Goal: Information Seeking & Learning: Learn about a topic

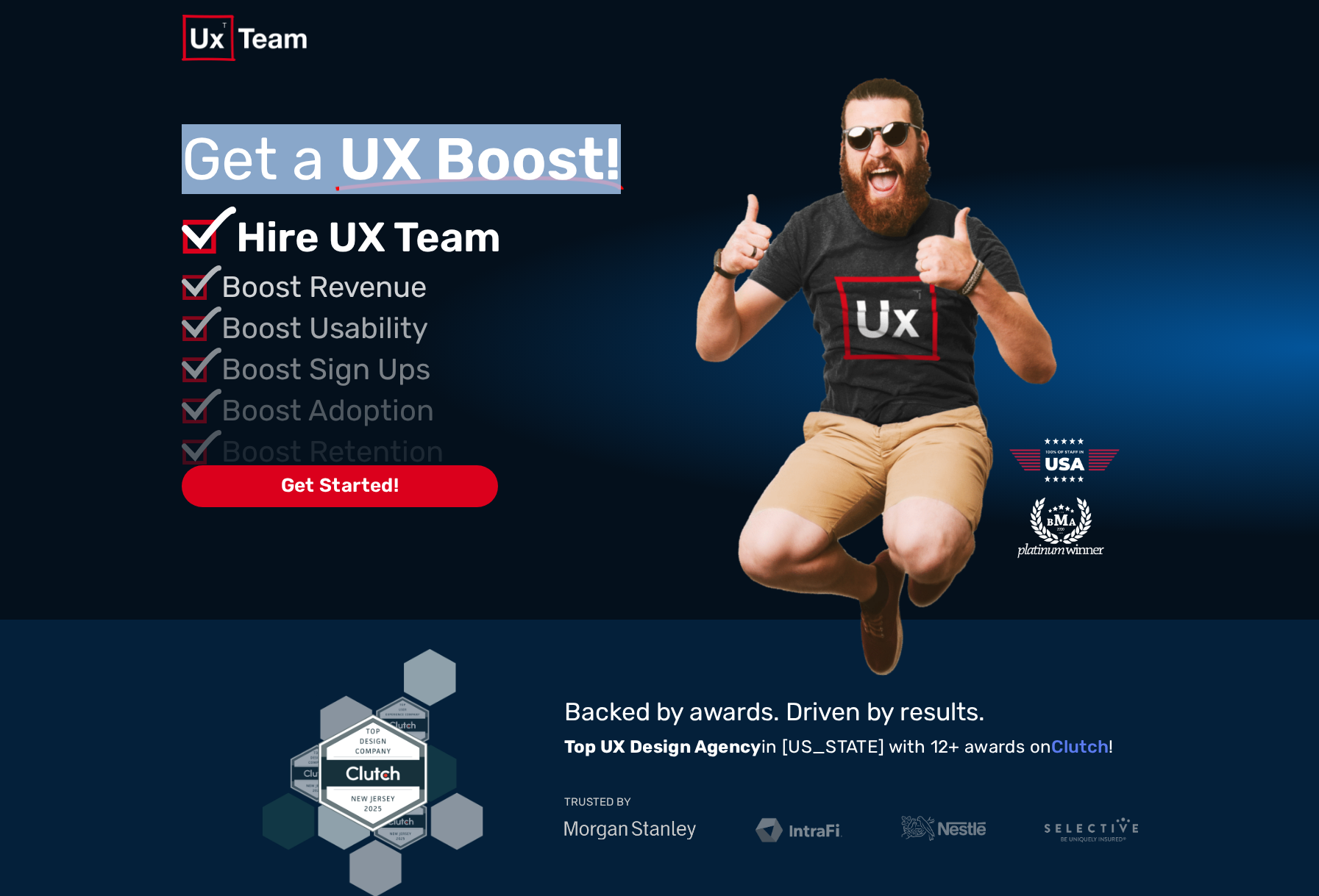
drag, startPoint x: 292, startPoint y: 155, endPoint x: 686, endPoint y: 164, distance: 394.1
click at [686, 164] on div "Get a UX Boost!" at bounding box center [435, 163] width 506 height 66
click at [712, 134] on img at bounding box center [874, 379] width 373 height 607
click at [489, 142] on span "UX Boost!" at bounding box center [480, 159] width 282 height 48
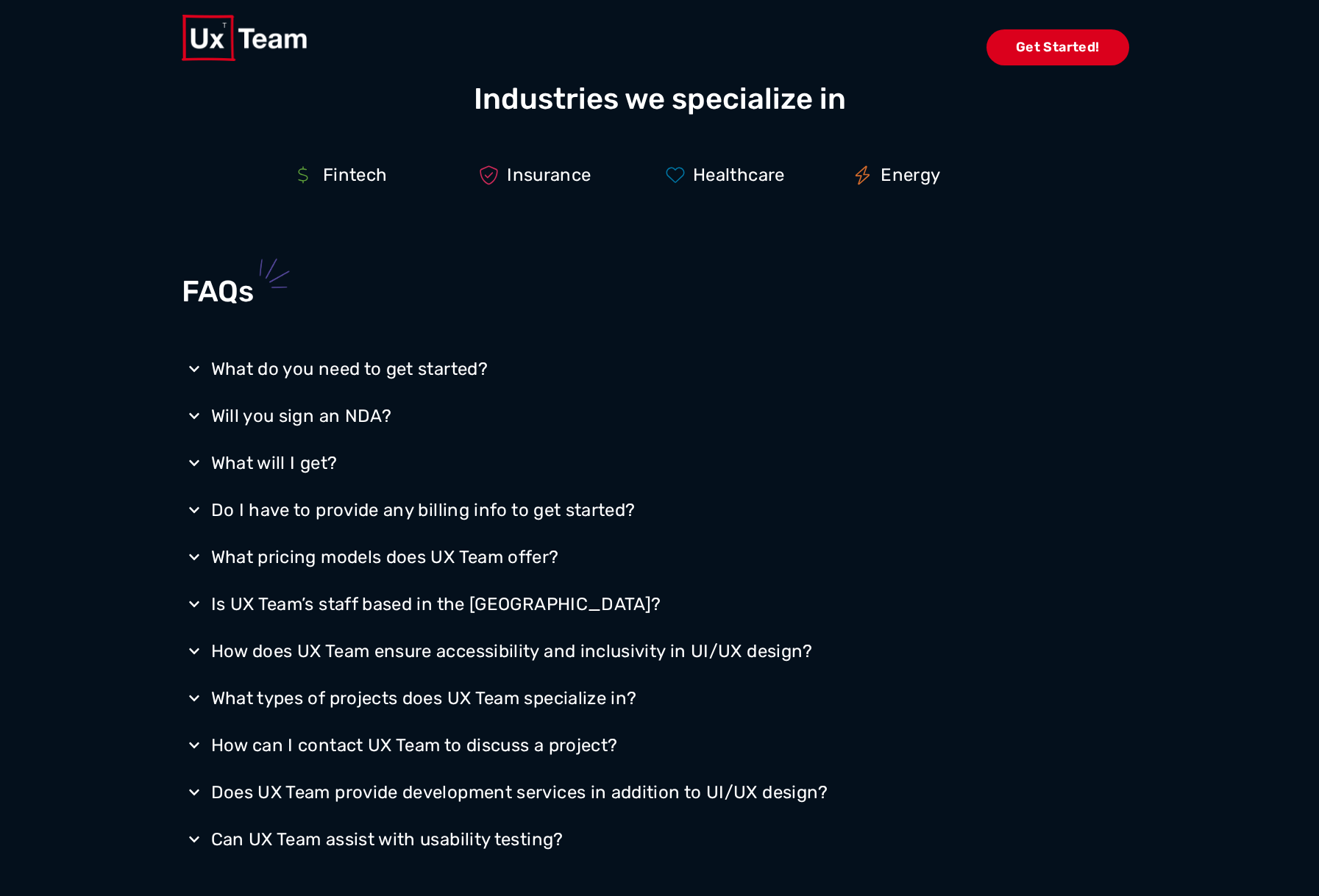
scroll to position [2585, 0]
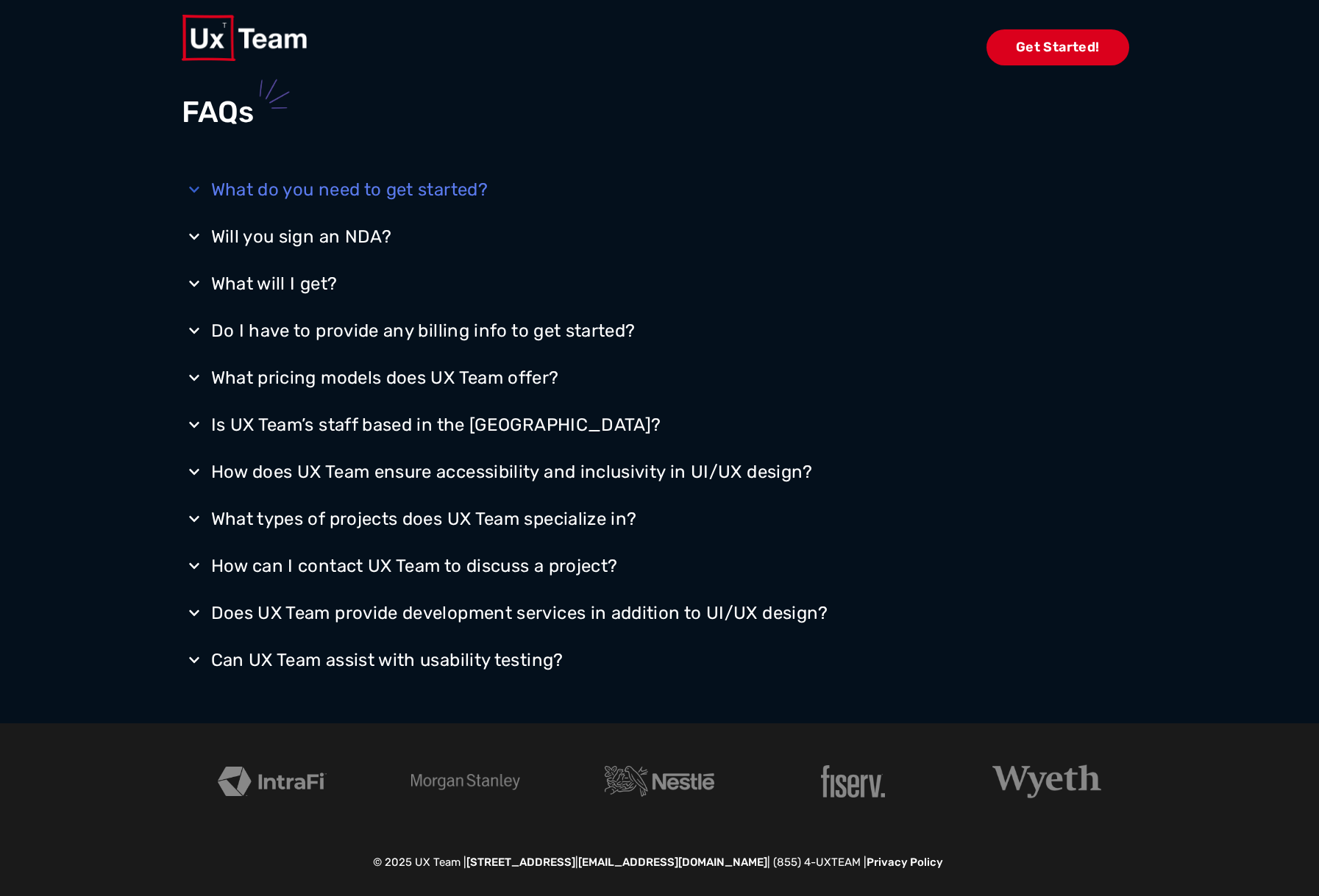
click at [306, 197] on div "What do you need to get started?" at bounding box center [350, 189] width 277 height 23
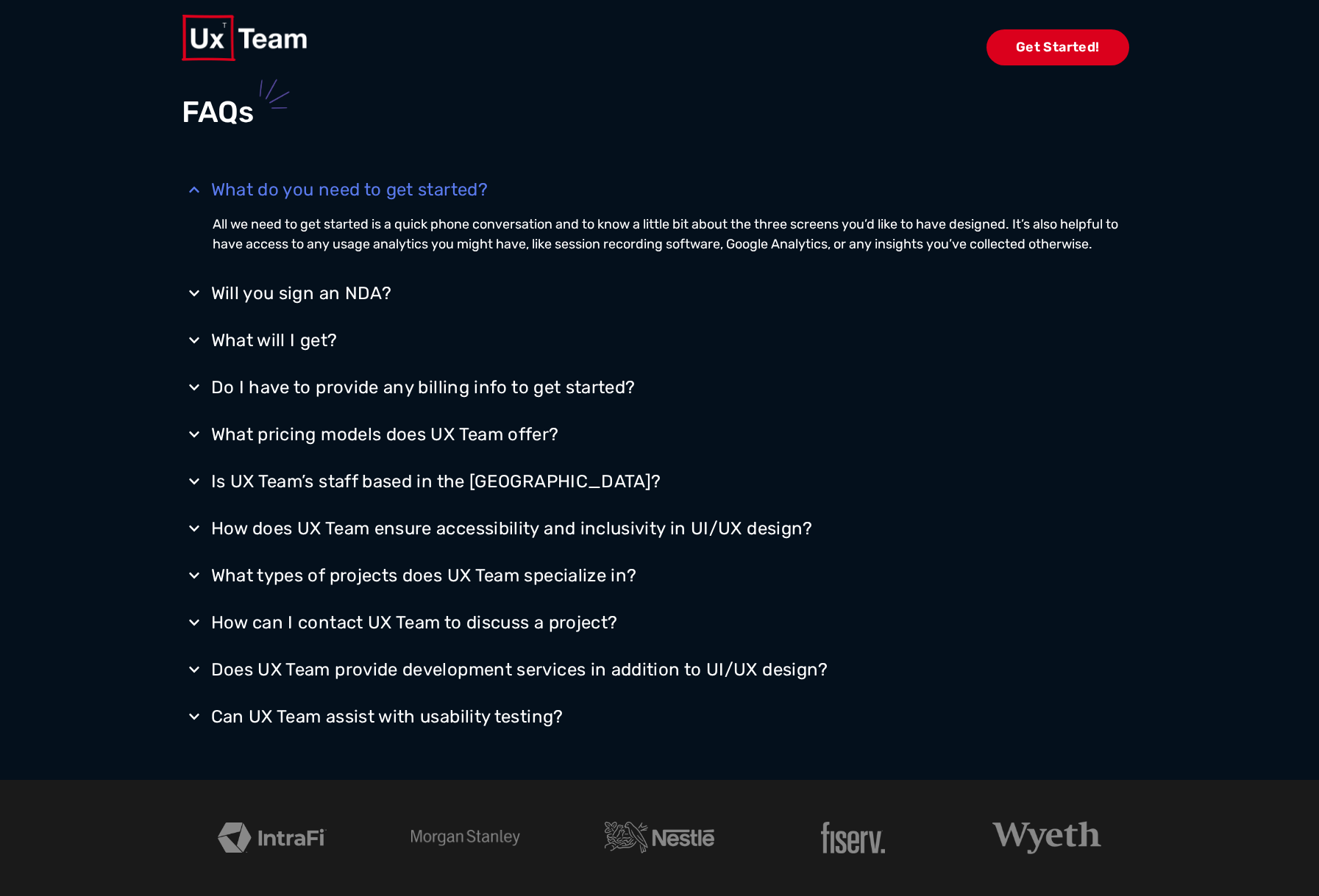
click at [306, 196] on div "What do you need to get started?" at bounding box center [350, 189] width 277 height 23
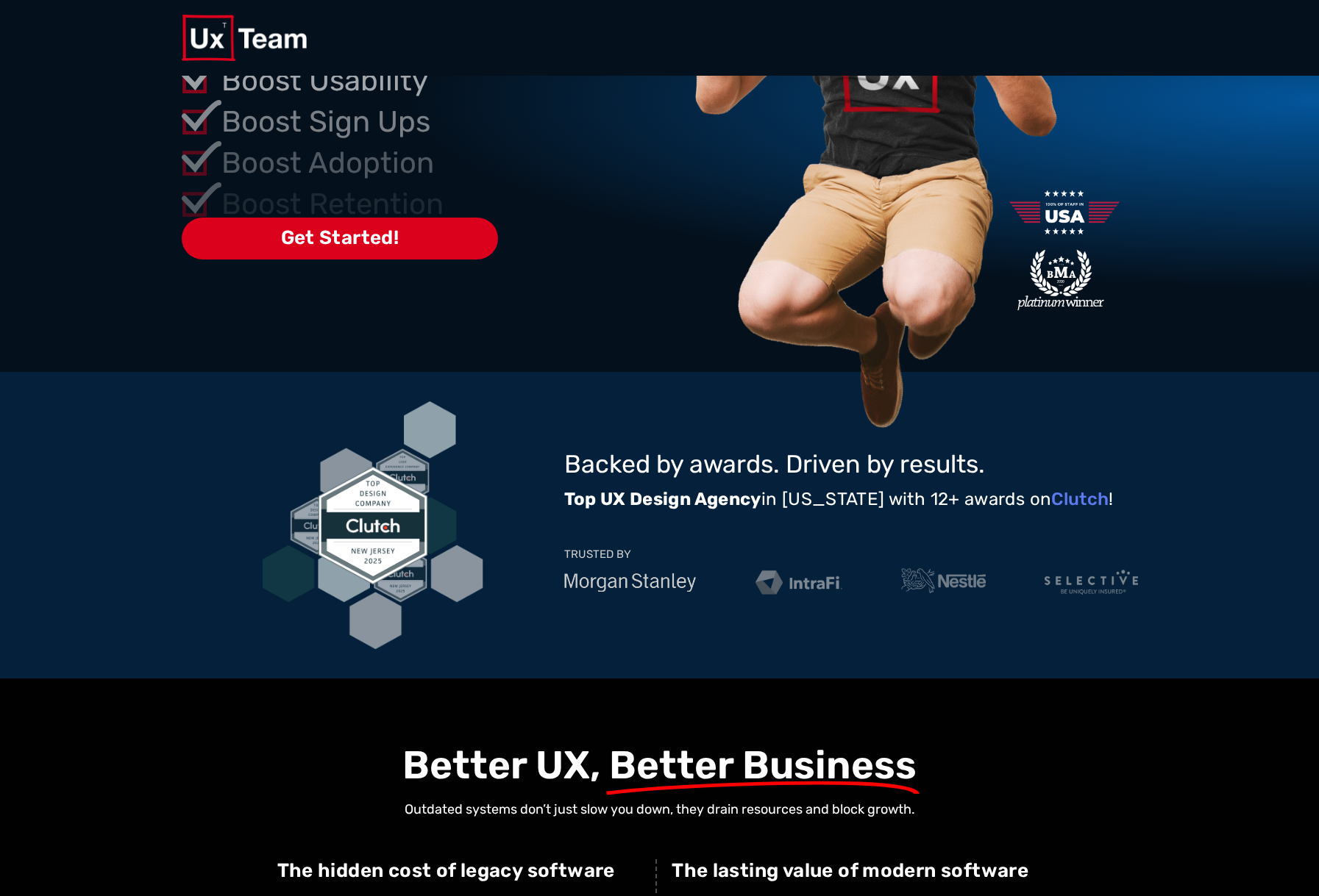
scroll to position [0, 0]
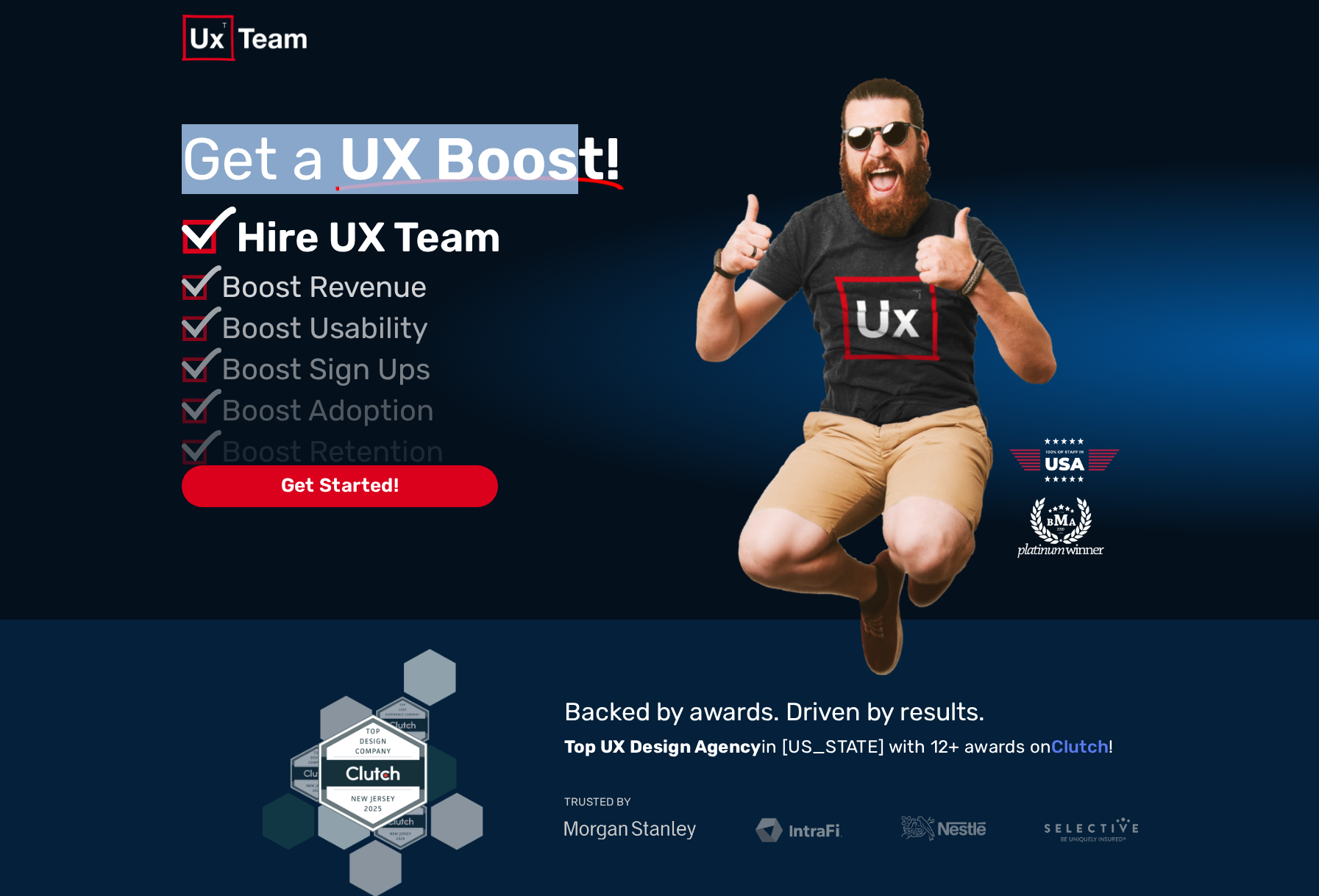
drag, startPoint x: 161, startPoint y: 161, endPoint x: 584, endPoint y: 166, distance: 423.0
click at [584, 166] on div "Get Started! Get a UX Boost! Hire UX Team Boost Revenue Boost Usability Boost S…" at bounding box center [659, 347] width 1319 height 544
drag, startPoint x: 624, startPoint y: 160, endPoint x: 168, endPoint y: 152, distance: 456.1
click at [182, 152] on div "Get Started! Get a UX Boost! Hire UX Team Boost Revenue Boost Usability Boost S…" at bounding box center [660, 347] width 956 height 544
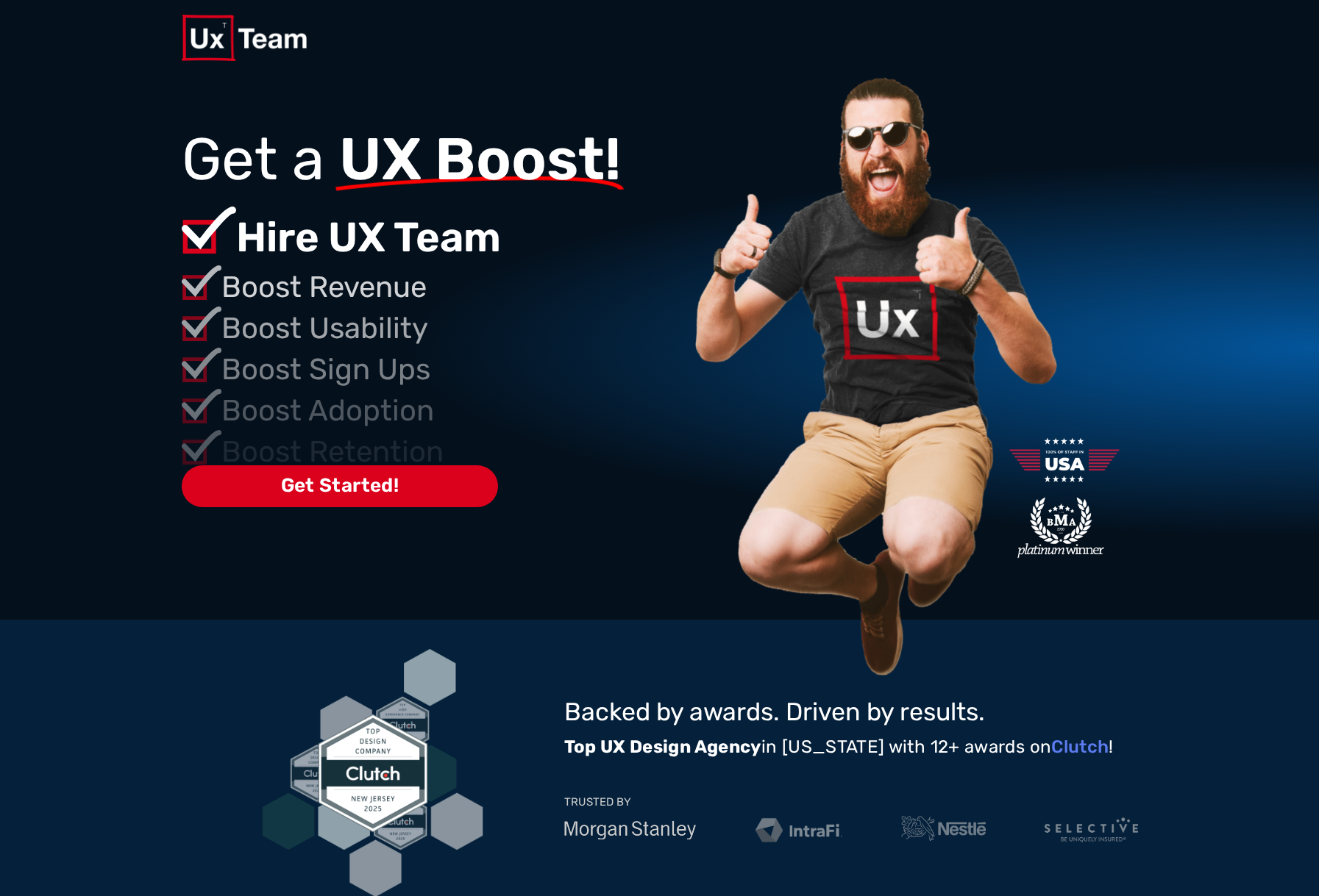
click at [140, 152] on div "Get Started!" at bounding box center [659, 115] width 1319 height 78
drag, startPoint x: 359, startPoint y: 486, endPoint x: 132, endPoint y: 313, distance: 285.4
click at [132, 313] on div "Get Started! Get a UX Boost! Hire UX Team Boost Revenue Boost Usability Boost S…" at bounding box center [659, 347] width 1319 height 544
click at [748, 36] on div at bounding box center [660, 38] width 956 height 46
click at [417, 44] on link at bounding box center [310, 38] width 256 height 46
